Goal: Task Accomplishment & Management: Complete application form

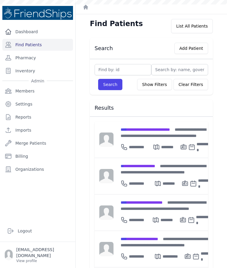
scroll to position [46, 0]
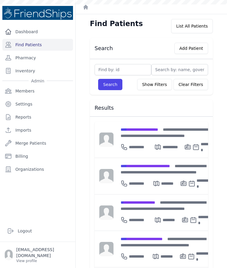
scroll to position [40, 0]
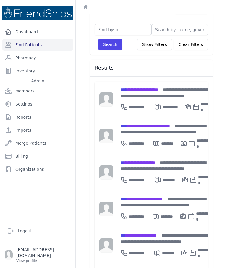
click at [132, 90] on span "**********" at bounding box center [140, 89] width 38 height 4
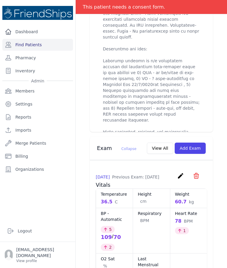
scroll to position [420, 0]
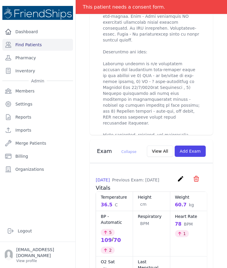
click at [176, 175] on div "[DATE] Previous Exam: [DATE] create ​ Delete exam - 1017 Are you sure? This act…" at bounding box center [151, 179] width 111 height 9
click at [180, 175] on icon "create" at bounding box center [180, 178] width 7 height 7
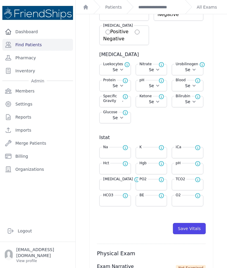
scroll to position [173, 0]
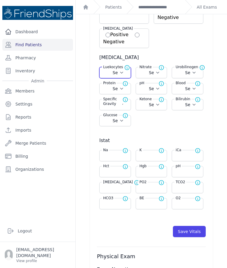
click at [108, 71] on select "Select Negative Trace Small Moderate Large" at bounding box center [115, 73] width 24 height 6
select select "Negative"
click at [150, 74] on select "Select Positive Negative" at bounding box center [152, 73] width 24 height 6
select select "Automatic"
select select "C"
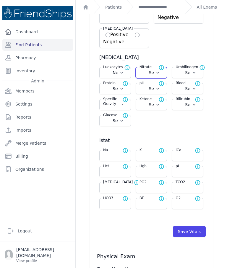
select select "cm"
select select "kg"
select select "Negative"
select select
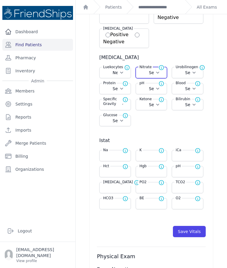
select select
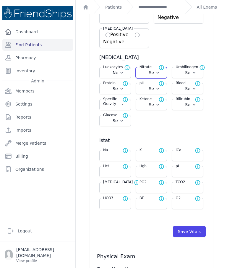
select select
click at [154, 75] on select "Select Positive Negative" at bounding box center [152, 73] width 24 height 6
select select "Negative"
select select "Automatic"
select select "C"
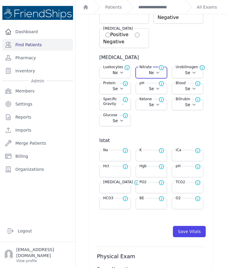
select select "cm"
select select "kg"
select select "Negative"
select select
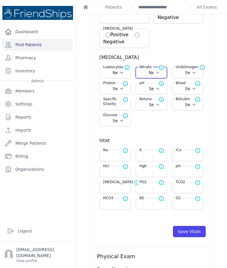
select select
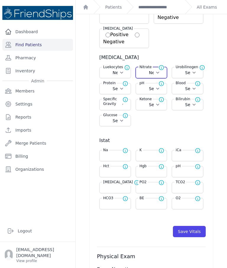
select select
click at [194, 74] on select "Select Normal + ++ +++" at bounding box center [188, 73] width 24 height 6
select select "Normal"
select select "Automatic"
select select "C"
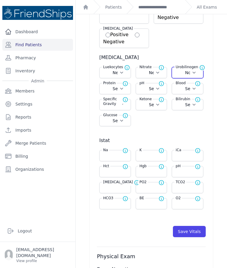
select select "cm"
select select "kg"
select select "Negative"
select select
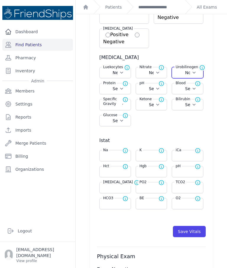
select select
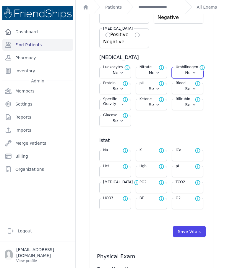
select select
click at [121, 90] on select "Select Normal + ++ +++ ++++" at bounding box center [115, 89] width 24 height 6
select select "Normal"
select select "Automatic"
select select "C"
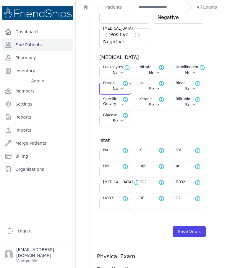
select select "cm"
select select "kg"
select select "Negative"
select select "Normal"
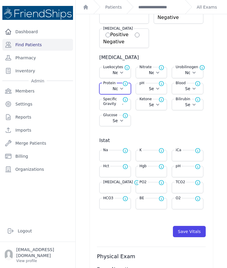
select select
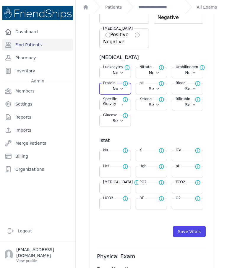
select select
click at [156, 90] on select "Select 5.0 6.0 6.5 7.0 8.0 8.5" at bounding box center [152, 89] width 24 height 6
select select "5.0"
select select "Automatic"
select select "C"
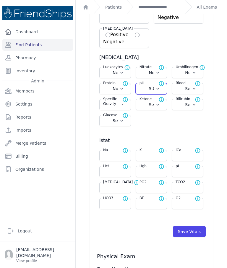
select select "cm"
select select "kg"
select select "Negative"
select select "Normal"
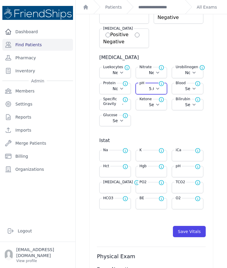
select select "Normal"
select select
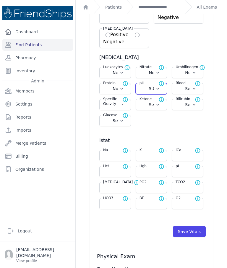
select select
click at [192, 88] on select "Select Negative Trace Hemolyzed Trace Small Moderate Large" at bounding box center [188, 89] width 24 height 6
select select "Negative"
select select "Automatic"
select select "C"
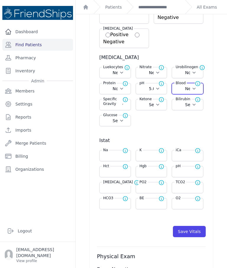
select select "cm"
select select "kg"
select select "Negative"
select select "Normal"
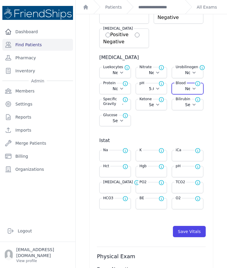
select select "Normal"
select select "5.0"
select select
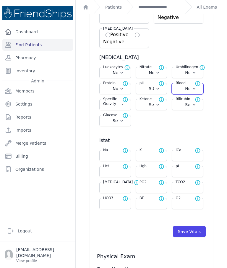
select select
click at [125, 105] on span "Normal range for Specific Gravity is 1.002 - 1.028" at bounding box center [128, 101] width 11 height 9
click at [112, 104] on label "Specific Gravity" at bounding box center [112, 101] width 20 height 9
click at [118, 106] on select "Select 1.000 1.005 1.010 1.015 1.020 1.025 1.030" at bounding box center [115, 105] width 24 height 6
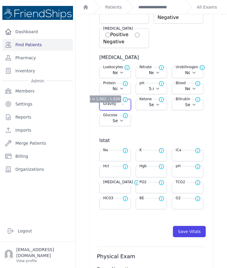
select select "1.025"
select select "Automatic"
select select "C"
select select "cm"
select select "kg"
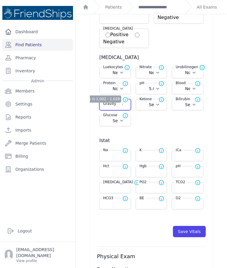
select select "Negative"
select select "Normal"
select select "5.0"
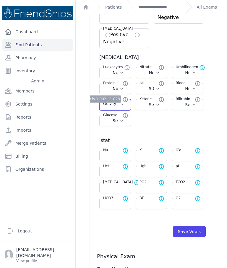
select select "Negative"
select select
click at [153, 104] on select "Select Negative Trace Small Moderate Large" at bounding box center [152, 105] width 24 height 6
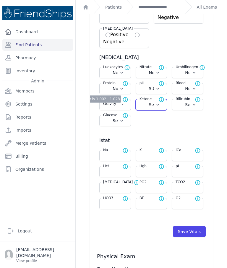
select select "Trace"
select select "Automatic"
select select "C"
select select "cm"
select select "kg"
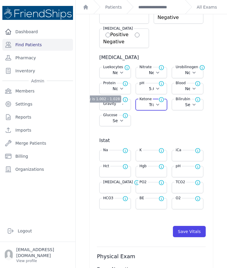
select select "Negative"
select select "Normal"
select select "5.0"
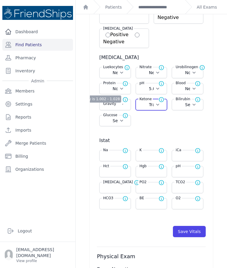
select select "Negative"
select select "1.025"
select select
click at [187, 107] on select "Select Negative Small Moderate Large" at bounding box center [188, 105] width 24 height 6
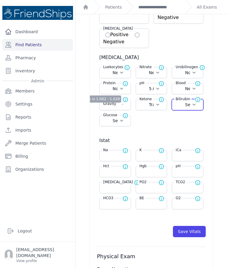
select select "Negative"
select select "Automatic"
select select "C"
select select "cm"
select select "kg"
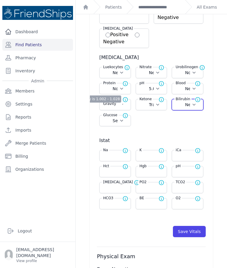
select select "Negative"
select select "Normal"
select select "5.0"
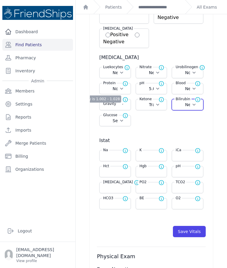
select select "Negative"
select select "1.025"
select select "Trace"
click at [118, 121] on select "Select Negative Trace + ++ +++ ++++" at bounding box center [115, 121] width 24 height 6
select select "+++"
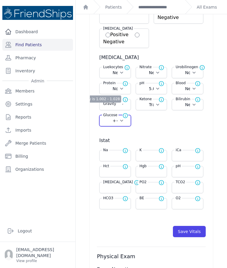
click at [116, 123] on select "Select Negative Trace + ++ +++ ++++" at bounding box center [115, 121] width 24 height 6
select select "Automatic"
select select "C"
select select "cm"
select select "kg"
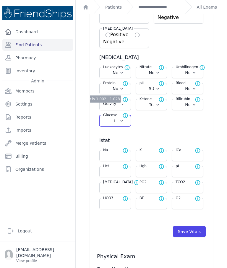
select select "Negative"
select select "Normal"
select select "5.0"
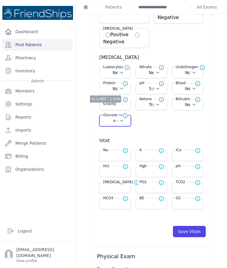
select select "Negative"
select select "1.025"
select select "Trace"
select select "Negative"
click at [186, 229] on button "Save Vitals" at bounding box center [189, 231] width 33 height 11
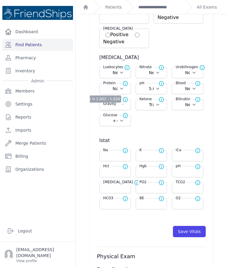
click at [164, 8] on link "**********" at bounding box center [160, 7] width 42 height 6
